Goal: Check status: Check status

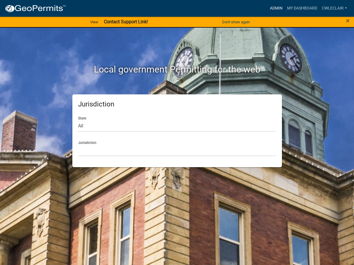
click at [279, 8] on link "Admin" at bounding box center [276, 8] width 17 height 11
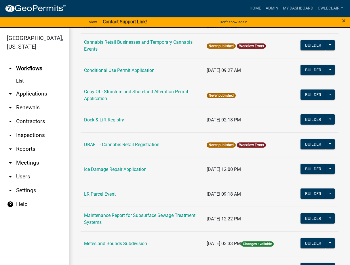
scroll to position [164, 0]
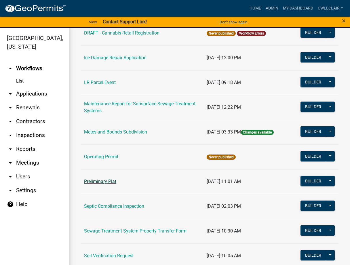
click at [100, 183] on link "Preliminary Plat" at bounding box center [100, 180] width 32 height 5
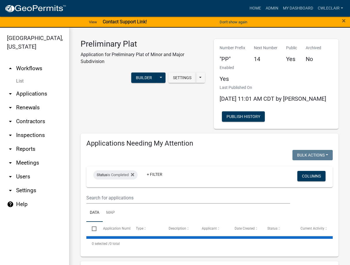
select select "3: 100"
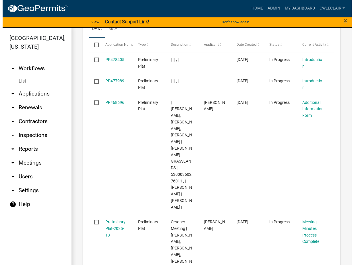
scroll to position [360, 0]
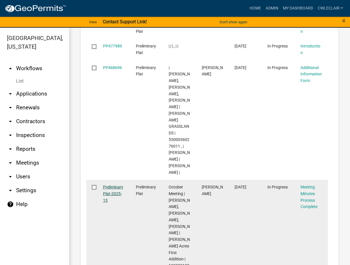
click at [109, 185] on link "Preliminary Plat-2025-13" at bounding box center [113, 194] width 20 height 18
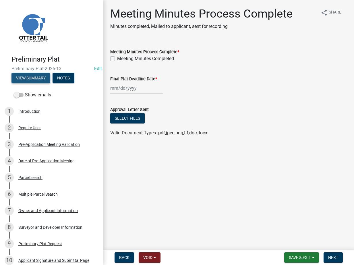
click at [25, 80] on button "View Summary" at bounding box center [30, 78] width 39 height 10
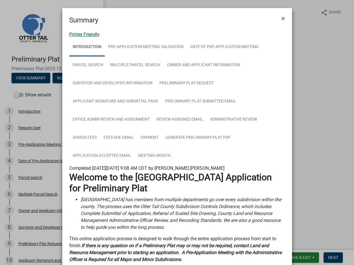
click at [88, 36] on link "Printer Friendly" at bounding box center [84, 34] width 30 height 5
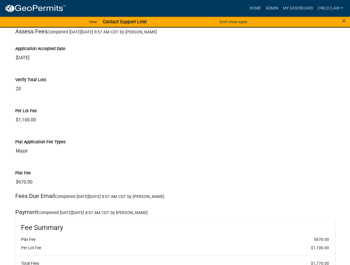
scroll to position [2844, 0]
